Goal: Check status: Check status

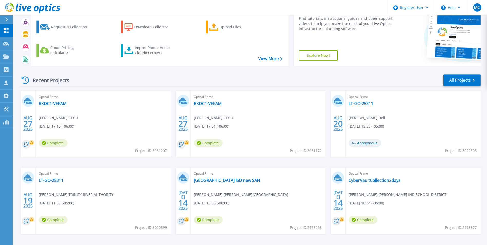
scroll to position [51, 0]
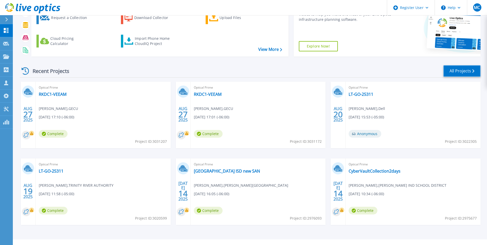
click at [451, 68] on link "All Projects" at bounding box center [461, 71] width 37 height 12
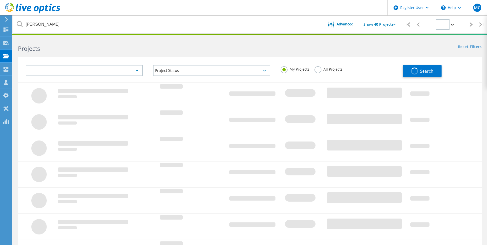
type input "1"
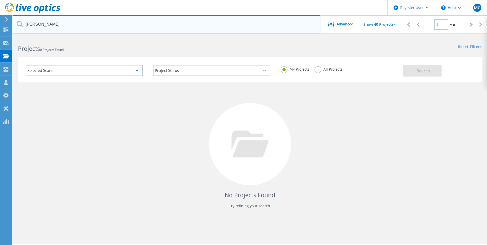
drag, startPoint x: 15, startPoint y: 26, endPoint x: -1, endPoint y: 25, distance: 15.7
click at [0, 25] on html "Register User \n Help Explore Helpful Articles Contact Support MC Dell User Mat…" at bounding box center [243, 129] width 487 height 259
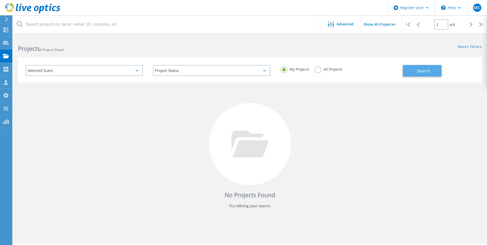
click at [421, 71] on span "Search" at bounding box center [423, 71] width 13 height 6
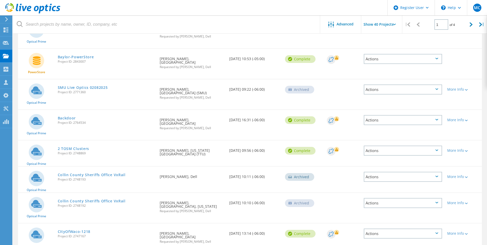
scroll to position [385, 0]
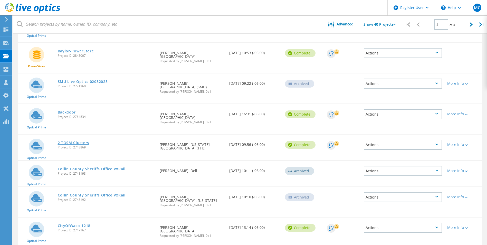
click at [78, 141] on link "2 TOSM Clusters" at bounding box center [74, 143] width 32 height 4
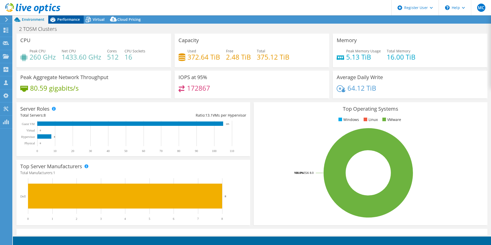
select select "USEast"
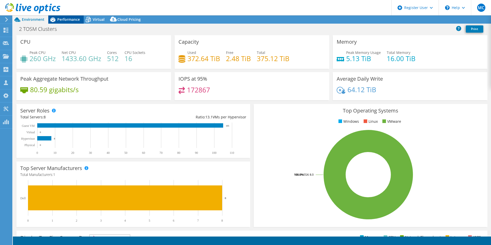
select select "USEast"
select select "USD"
click at [63, 19] on span "Performance" at bounding box center [68, 19] width 23 height 5
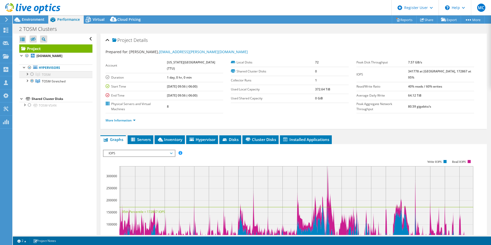
click at [26, 73] on div at bounding box center [26, 73] width 5 height 5
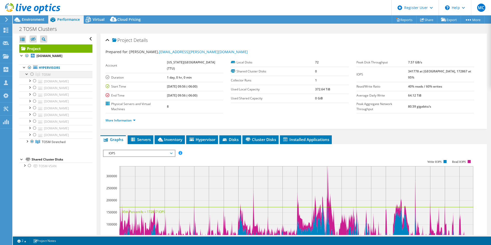
click at [31, 74] on div at bounding box center [32, 74] width 5 height 6
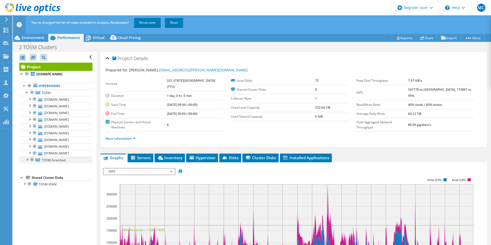
click at [32, 160] on div at bounding box center [32, 160] width 5 height 6
click at [150, 23] on link "Recalculate" at bounding box center [147, 22] width 27 height 9
click at [131, 136] on link "More Information" at bounding box center [120, 138] width 30 height 4
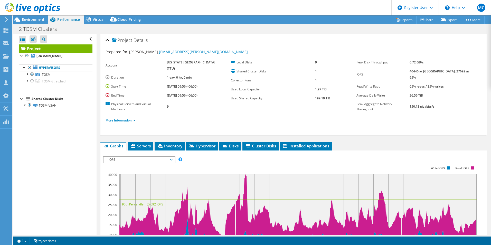
click at [130, 118] on link "More Information" at bounding box center [120, 120] width 30 height 4
